Goal: Task Accomplishment & Management: Manage account settings

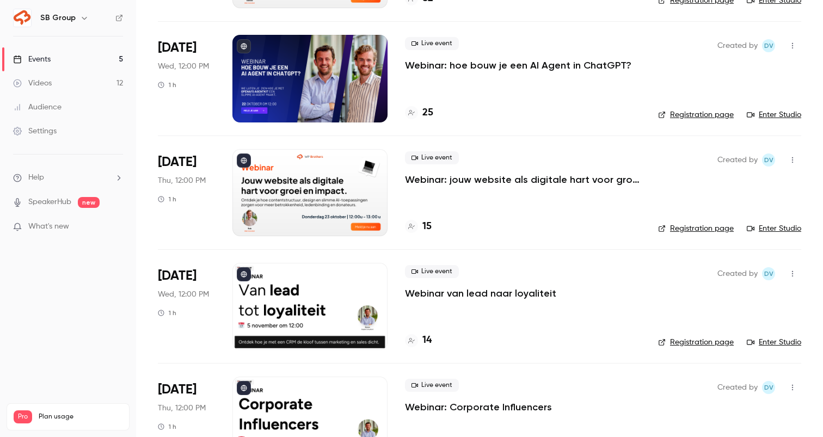
scroll to position [168, 0]
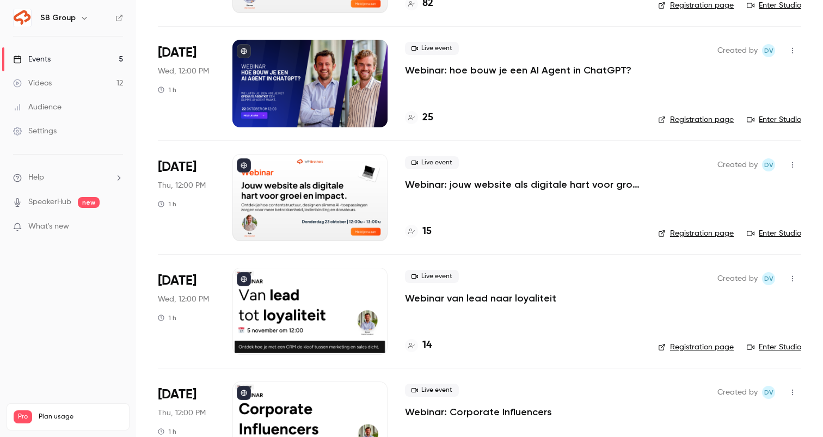
click at [542, 185] on p "Webinar: jouw website als digitale hart voor groei en impact" at bounding box center [523, 184] width 236 height 13
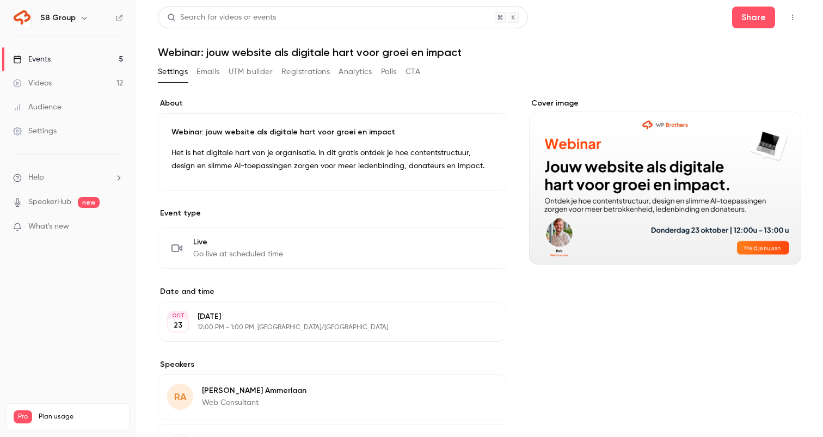
click at [304, 74] on button "Registrations" at bounding box center [305, 71] width 48 height 17
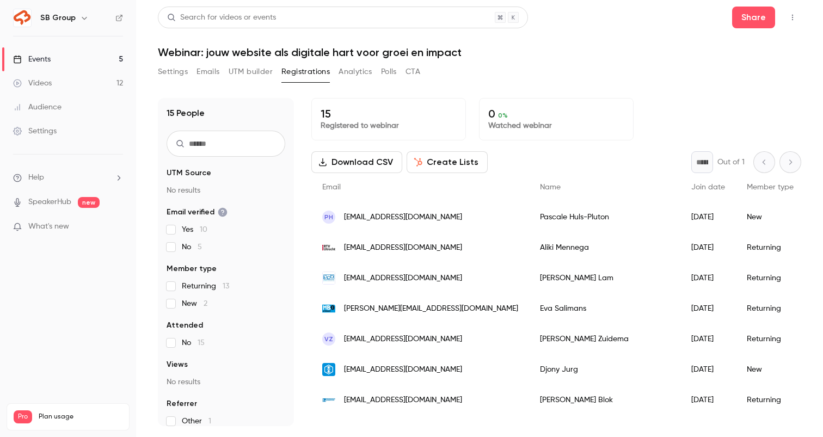
click at [255, 71] on button "UTM builder" at bounding box center [251, 71] width 44 height 17
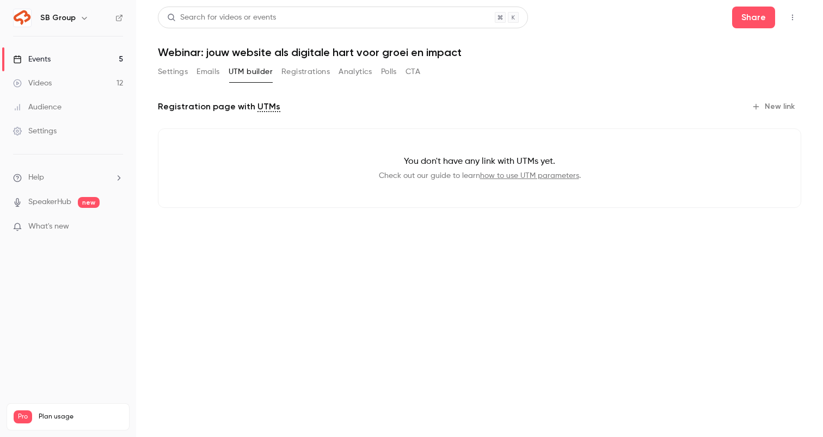
click at [210, 69] on button "Emails" at bounding box center [208, 71] width 23 height 17
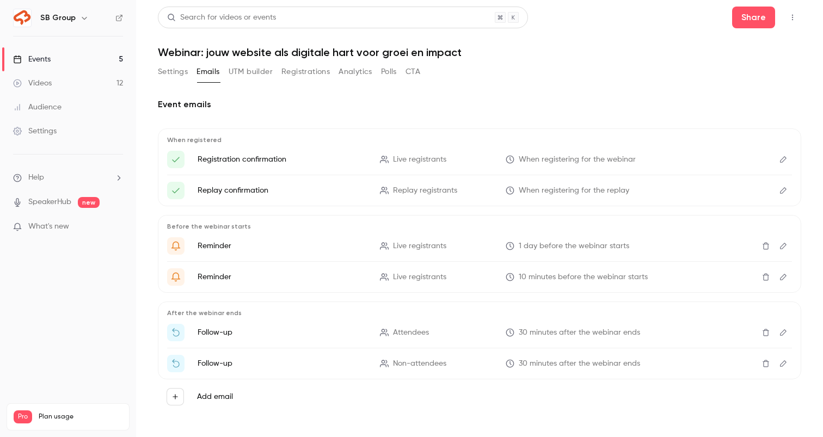
click at [173, 70] on button "Settings" at bounding box center [173, 71] width 30 height 17
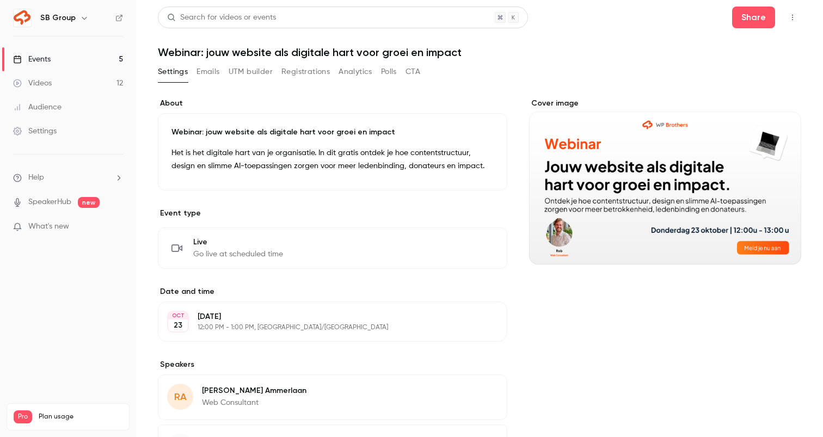
click at [106, 58] on link "Events 5" at bounding box center [68, 59] width 136 height 24
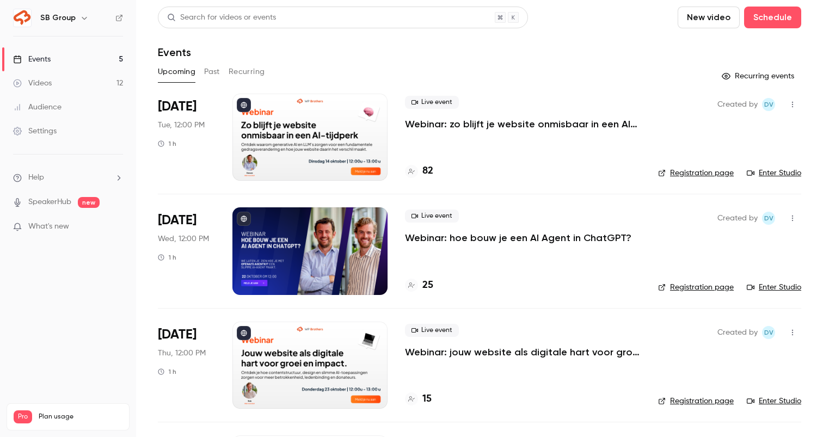
click at [505, 127] on p "Webinar: zo blijft je website onmisbaar in een AI-tijdperk" at bounding box center [523, 124] width 236 height 13
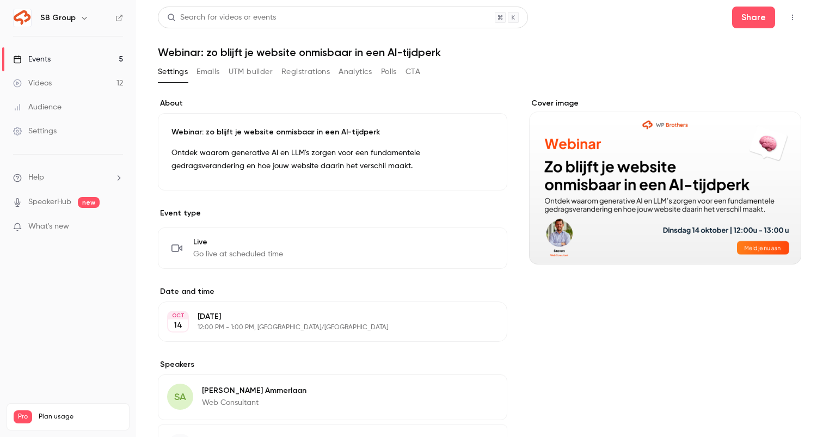
click at [298, 79] on button "Registrations" at bounding box center [305, 71] width 48 height 17
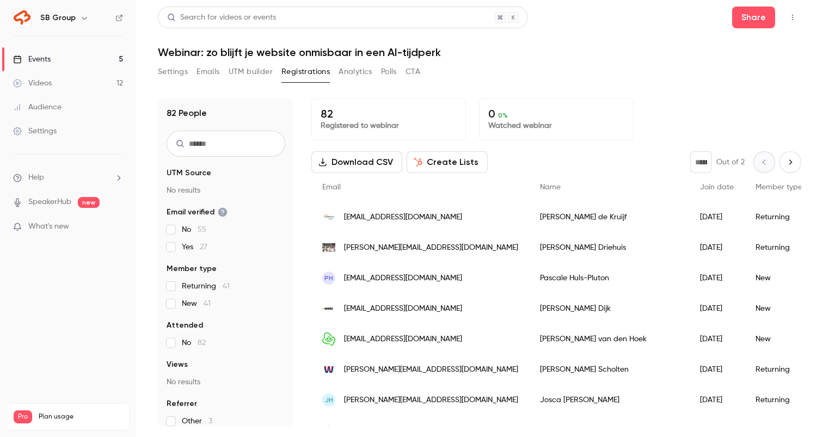
click at [65, 63] on link "Events 5" at bounding box center [68, 59] width 136 height 24
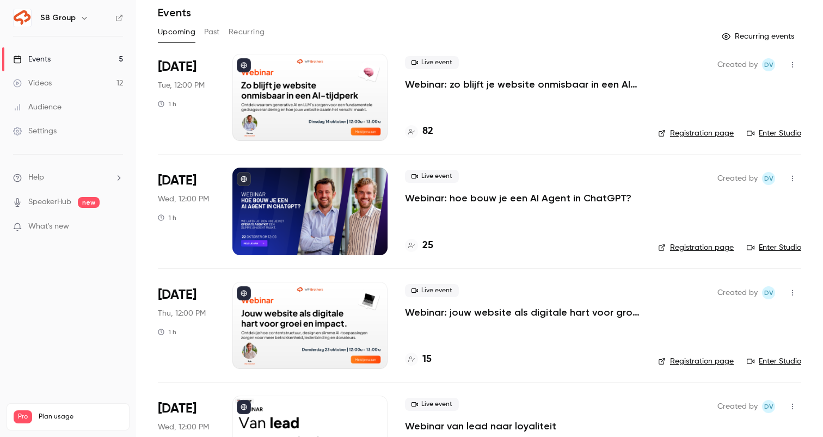
scroll to position [219, 0]
